Goal: Find specific page/section: Find specific page/section

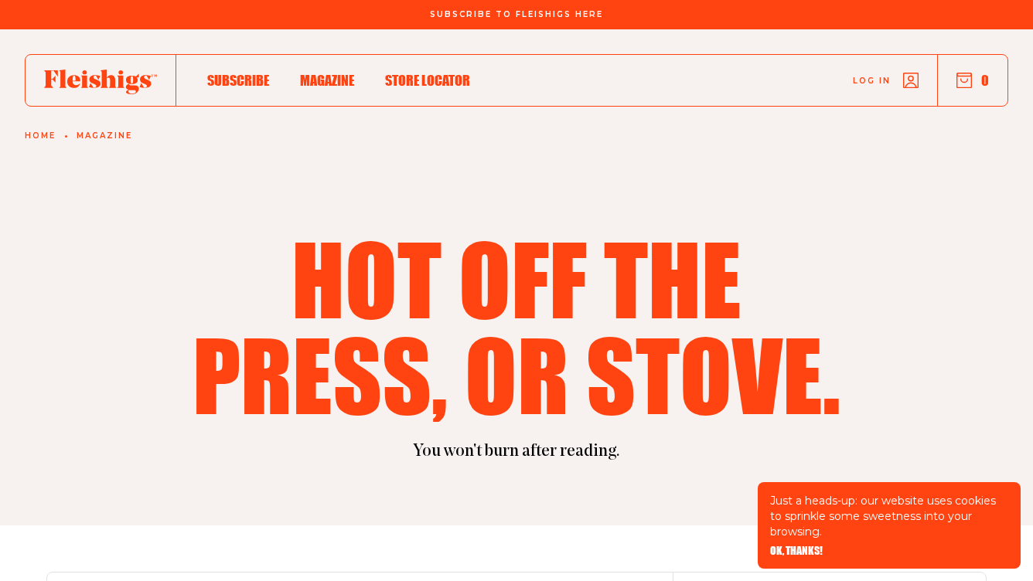
click at [332, 73] on span "Magazine" at bounding box center [327, 64] width 54 height 17
click at [351, 73] on span "Magazine" at bounding box center [327, 64] width 54 height 17
click at [410, 73] on span "Store locator" at bounding box center [427, 64] width 85 height 17
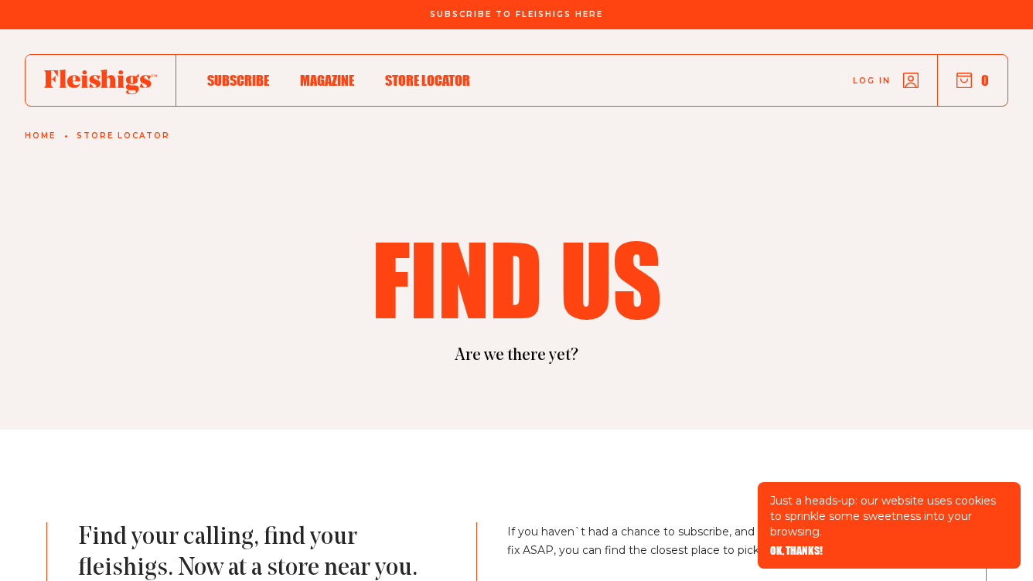
click at [451, 73] on span "Store locator" at bounding box center [427, 64] width 85 height 17
click at [342, 73] on span "Magazine" at bounding box center [327, 64] width 54 height 17
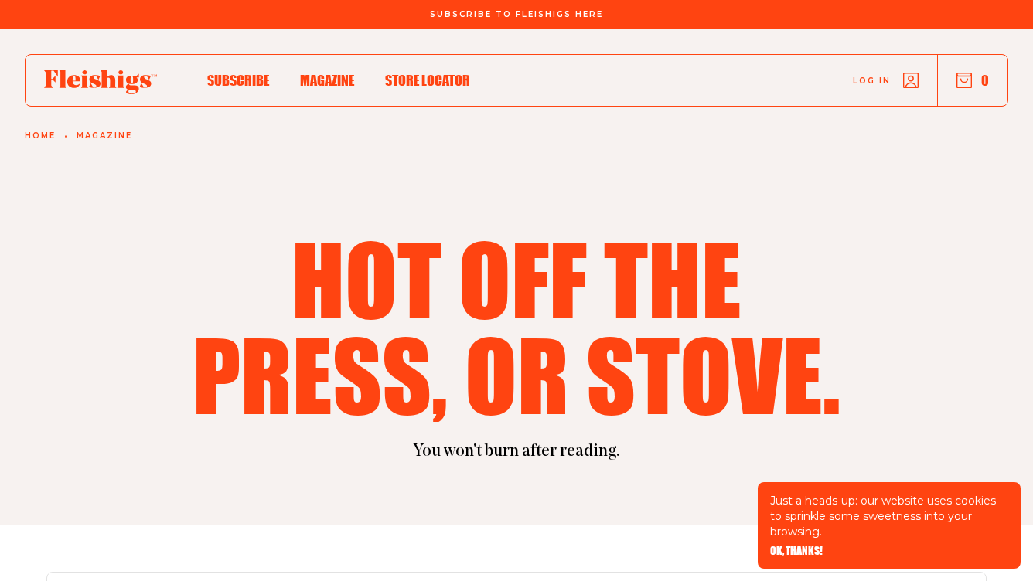
click at [408, 73] on span "Store locator" at bounding box center [427, 64] width 85 height 17
